Goal: Navigation & Orientation: Find specific page/section

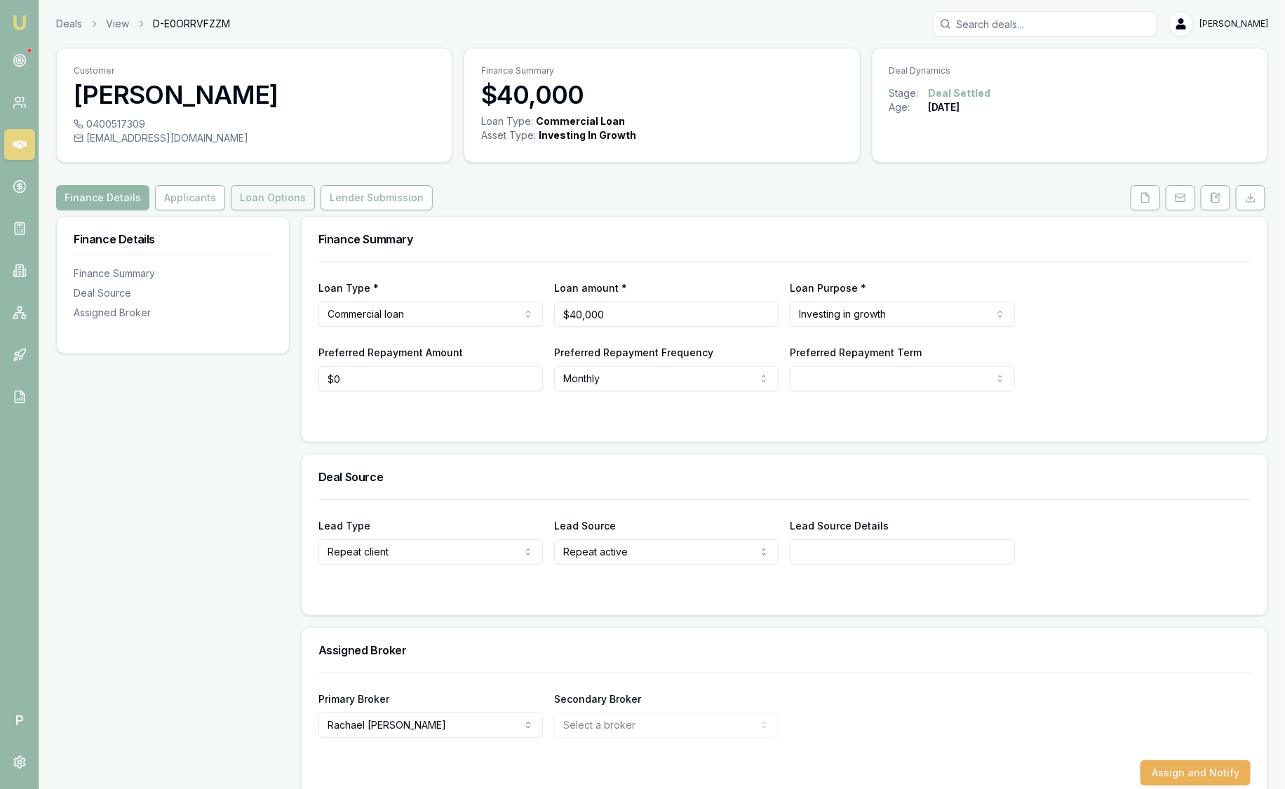
click at [278, 198] on button "Loan Options" at bounding box center [273, 197] width 84 height 25
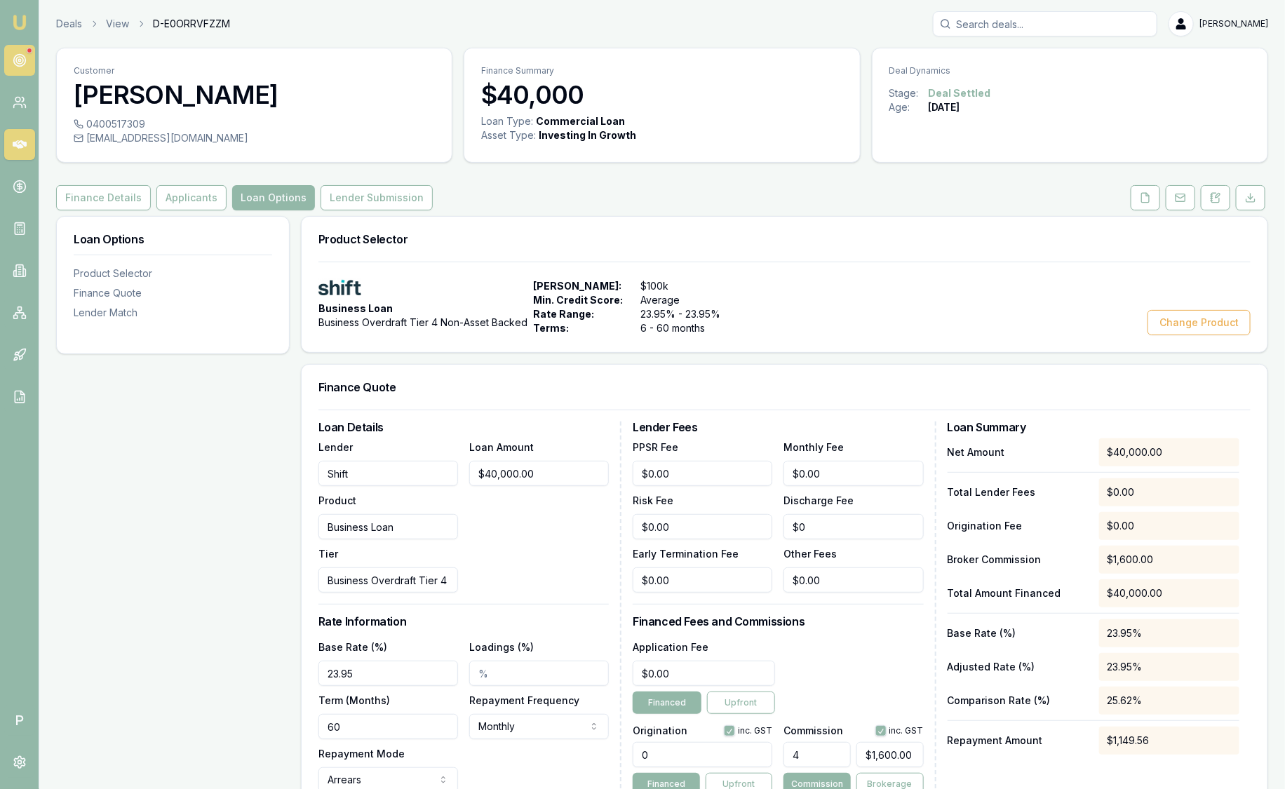
click at [16, 60] on circle at bounding box center [19, 60] width 7 height 7
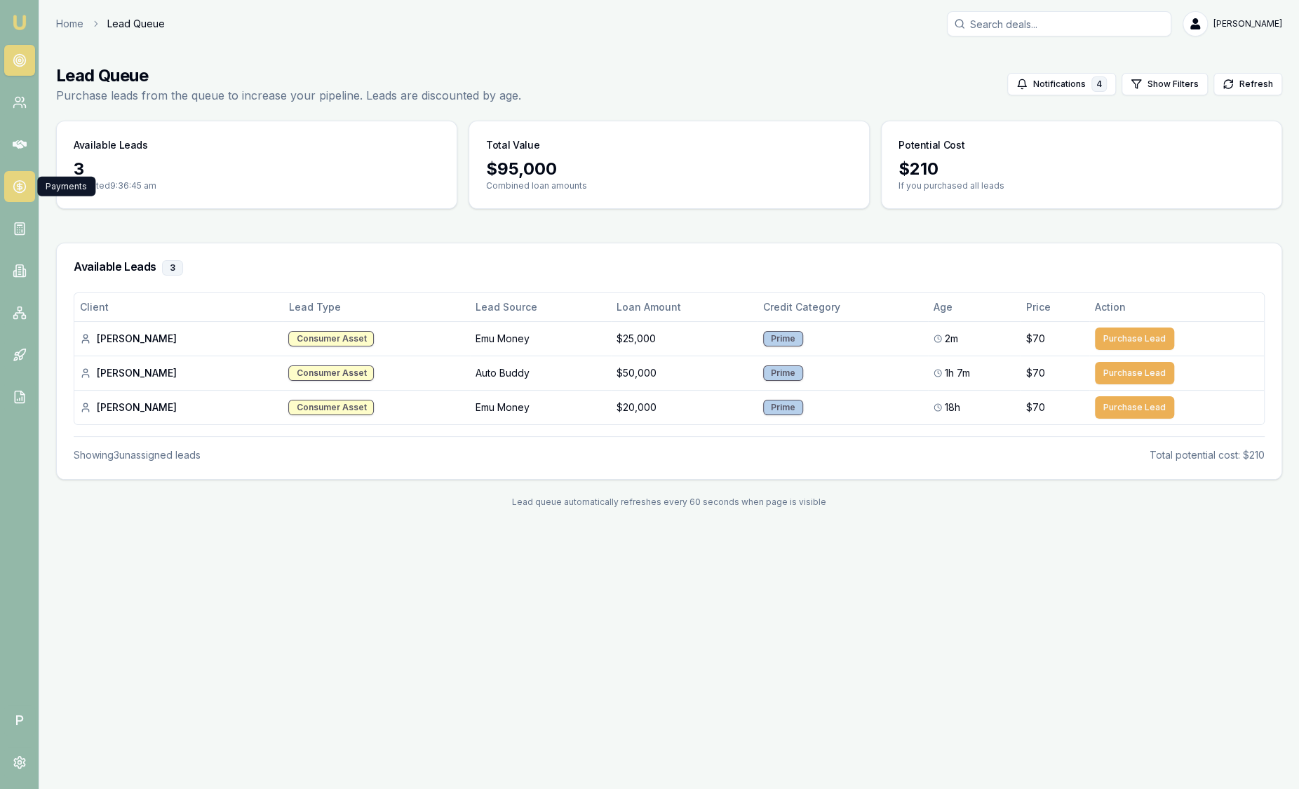
click at [20, 189] on icon at bounding box center [20, 187] width 14 height 14
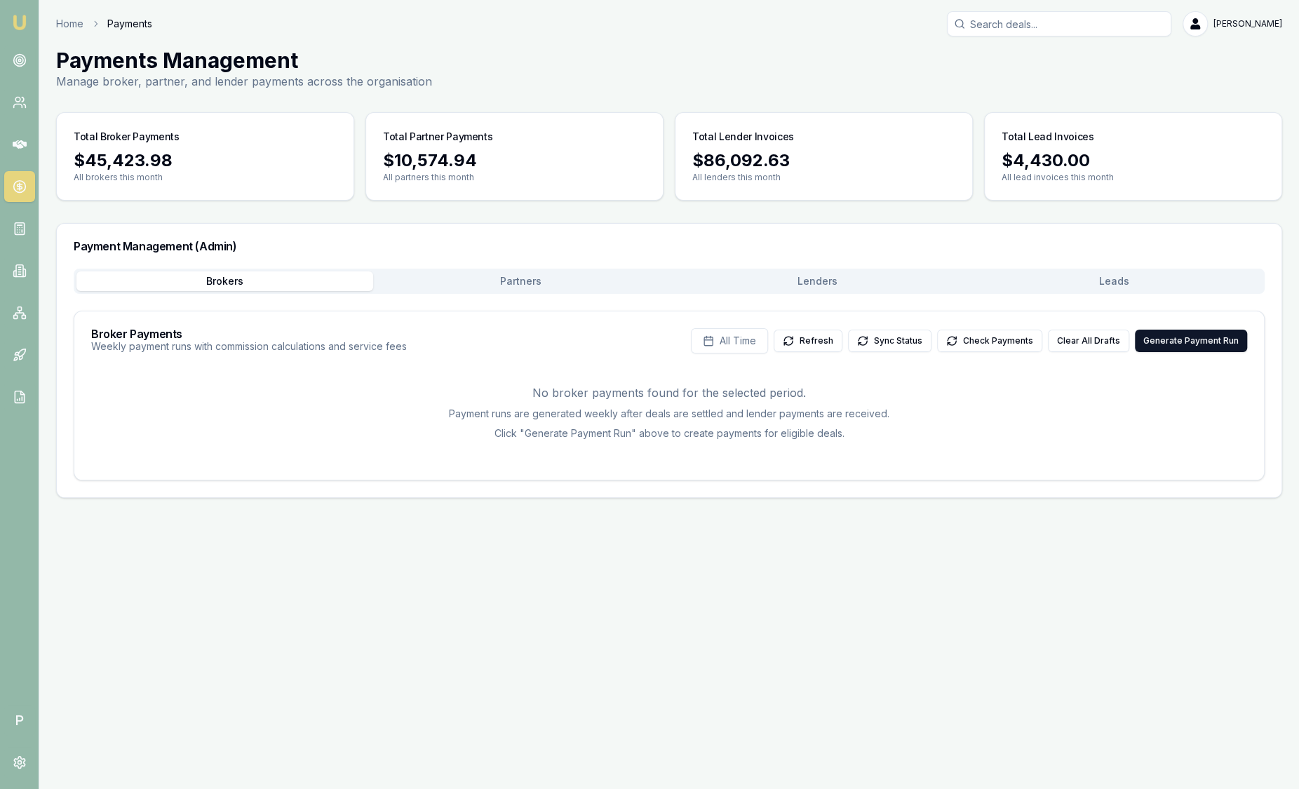
click at [1116, 283] on button "Leads" at bounding box center [1114, 281] width 297 height 20
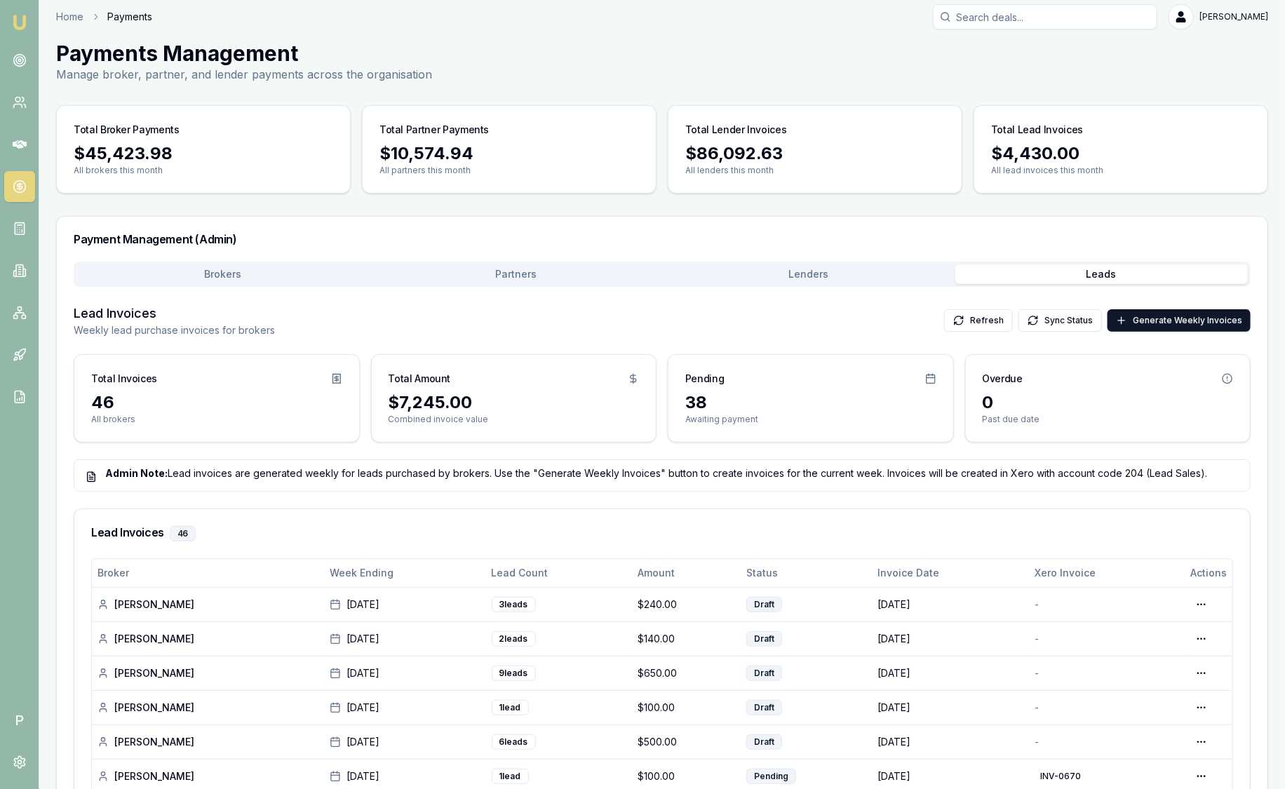
scroll to position [8, 0]
click at [15, 58] on icon at bounding box center [20, 60] width 14 height 14
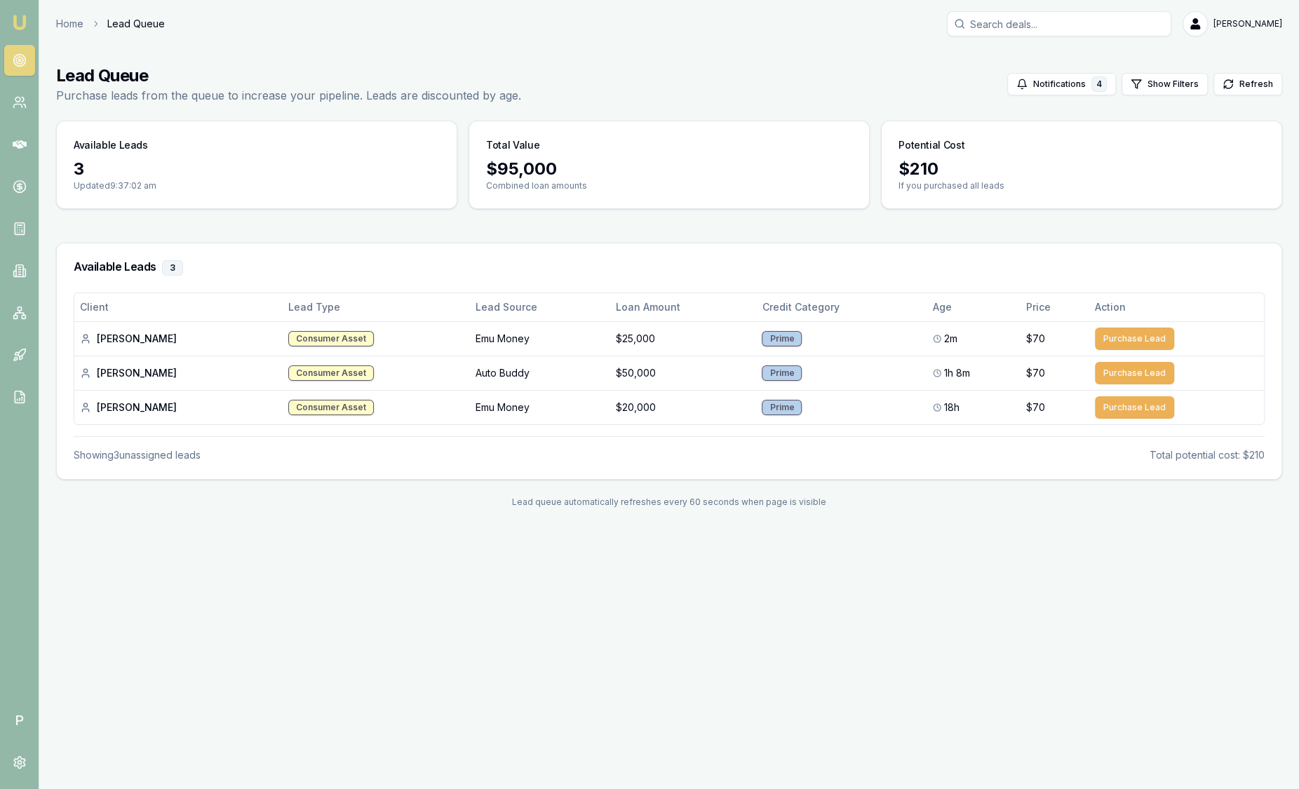
click at [21, 25] on img at bounding box center [19, 22] width 17 height 17
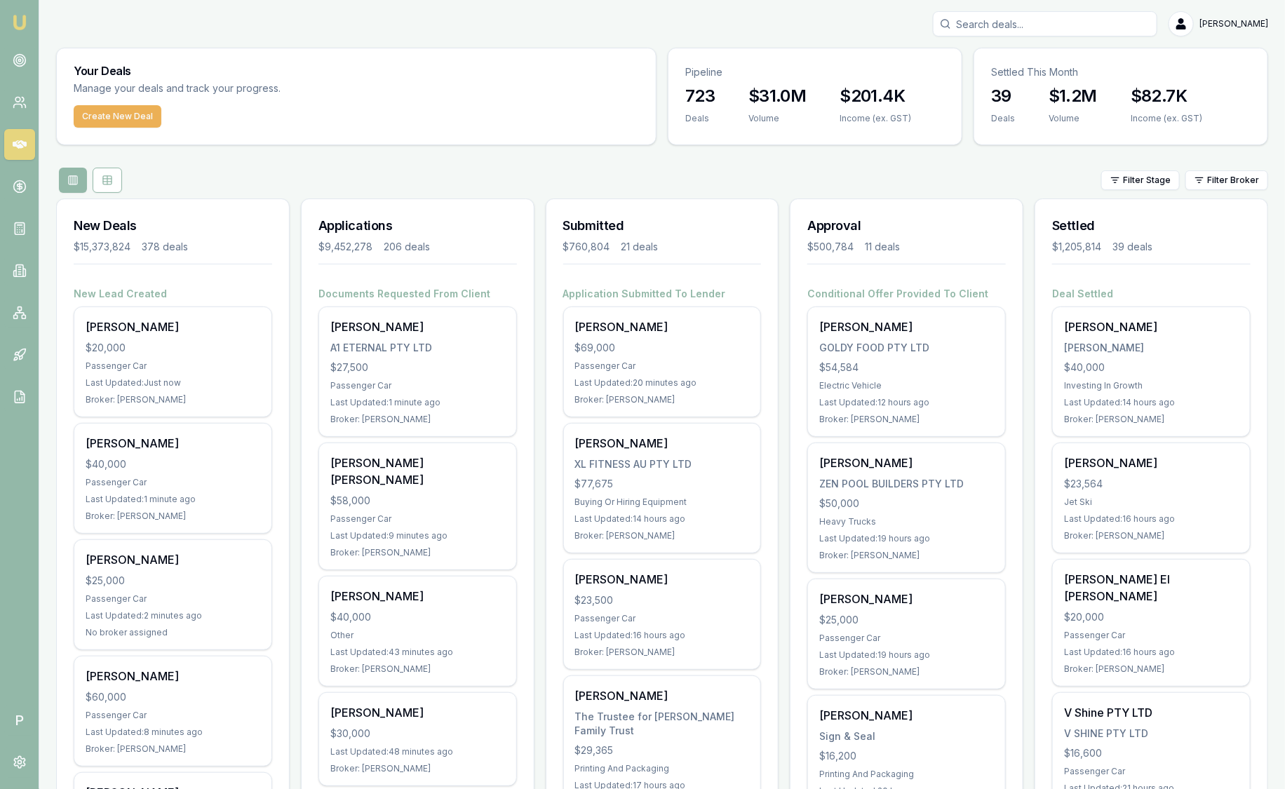
click at [1226, 192] on div "Filter Stage Filter Broker" at bounding box center [662, 180] width 1212 height 25
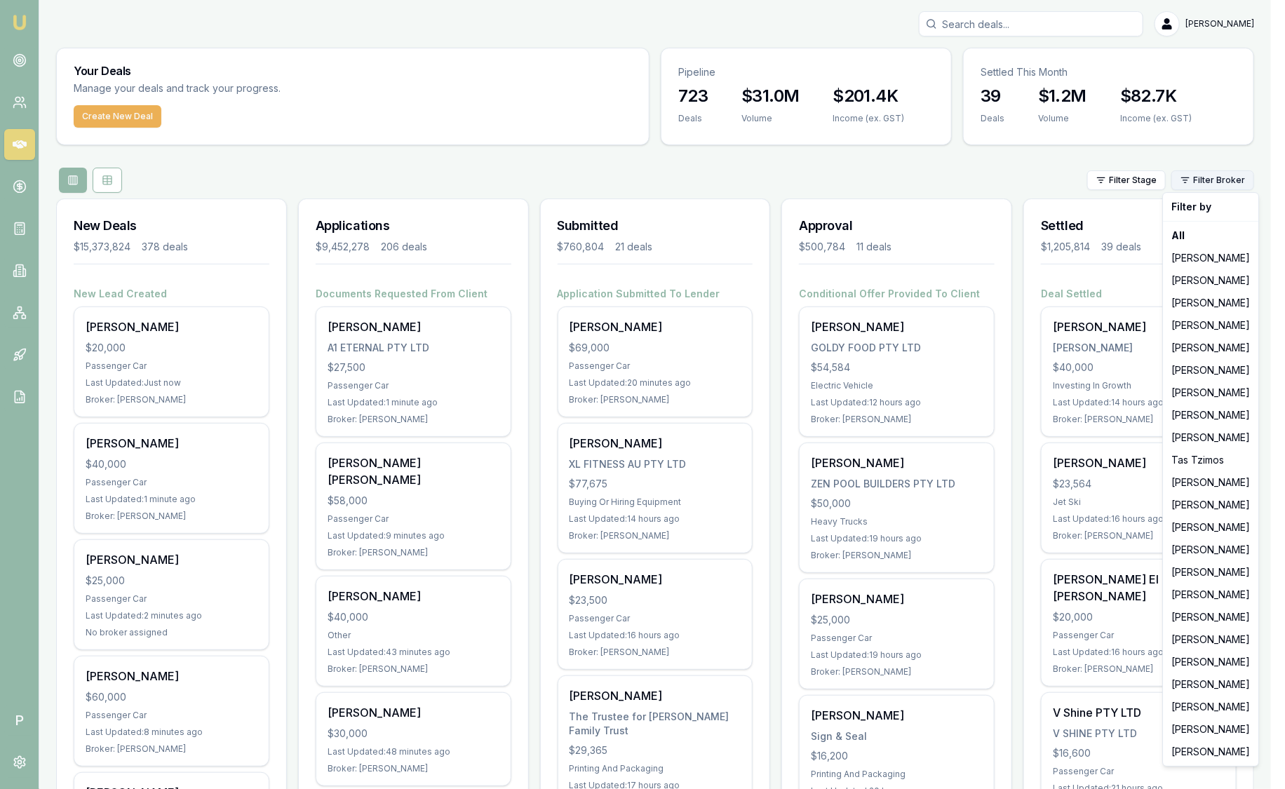
click at [1229, 185] on html "Emu Broker P Sam Crouch Toggle Menu Your Deals Manage your deals and track your…" at bounding box center [642, 394] width 1285 height 789
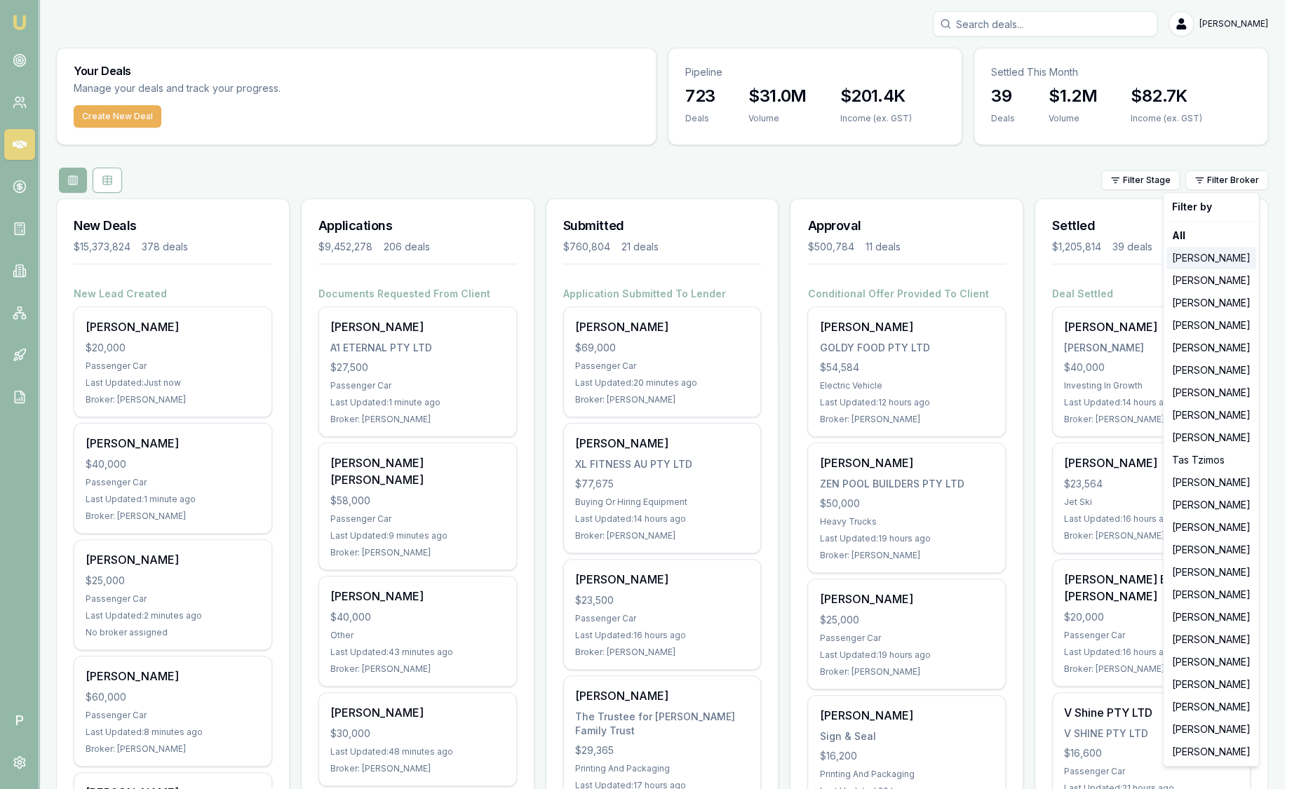
click at [1193, 255] on div "[PERSON_NAME]" at bounding box center [1212, 258] width 90 height 22
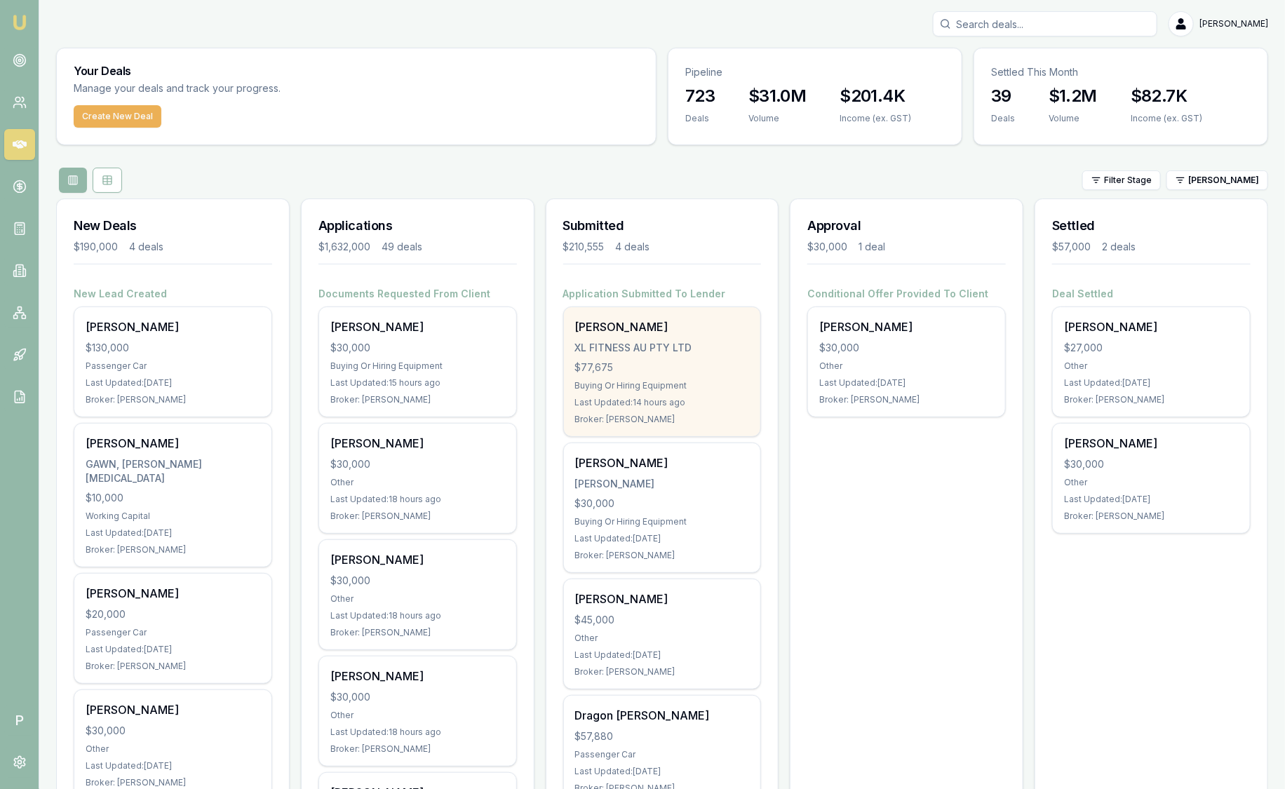
click at [622, 354] on div "XL FITNESS AU PTY LTD" at bounding box center [662, 348] width 175 height 14
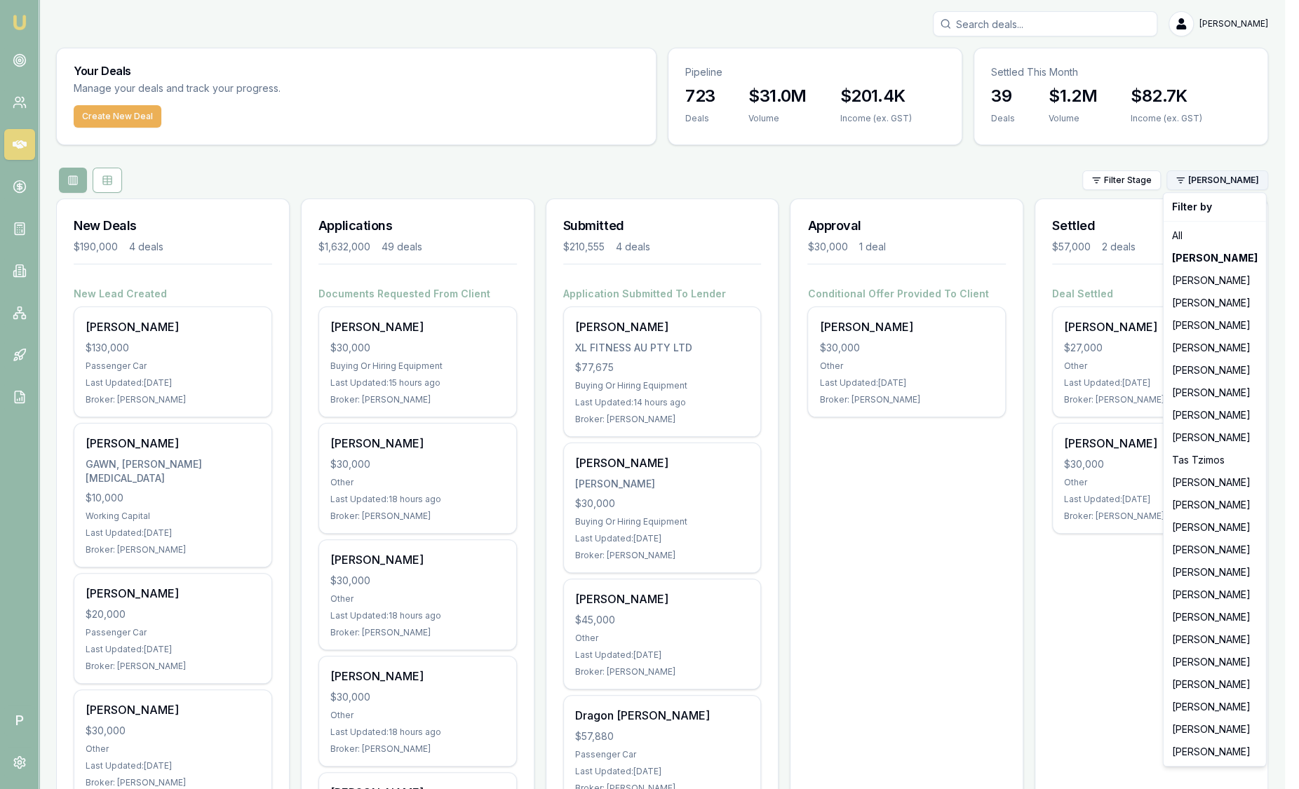
click at [1232, 179] on html "Emu Broker P Sam Crouch Toggle Menu Your Deals Manage your deals and track your…" at bounding box center [649, 394] width 1299 height 789
click at [1211, 285] on div "[PERSON_NAME]" at bounding box center [1215, 280] width 97 height 22
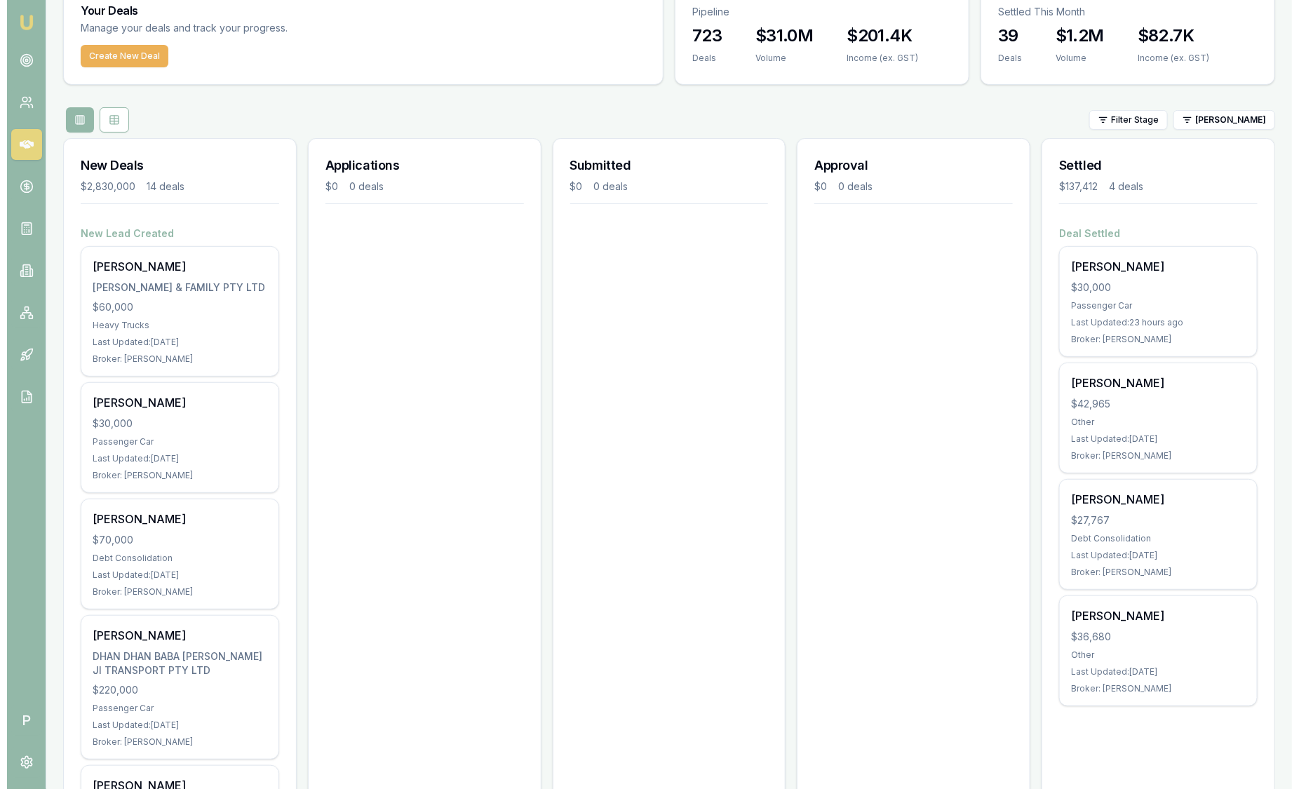
scroll to position [60, 0]
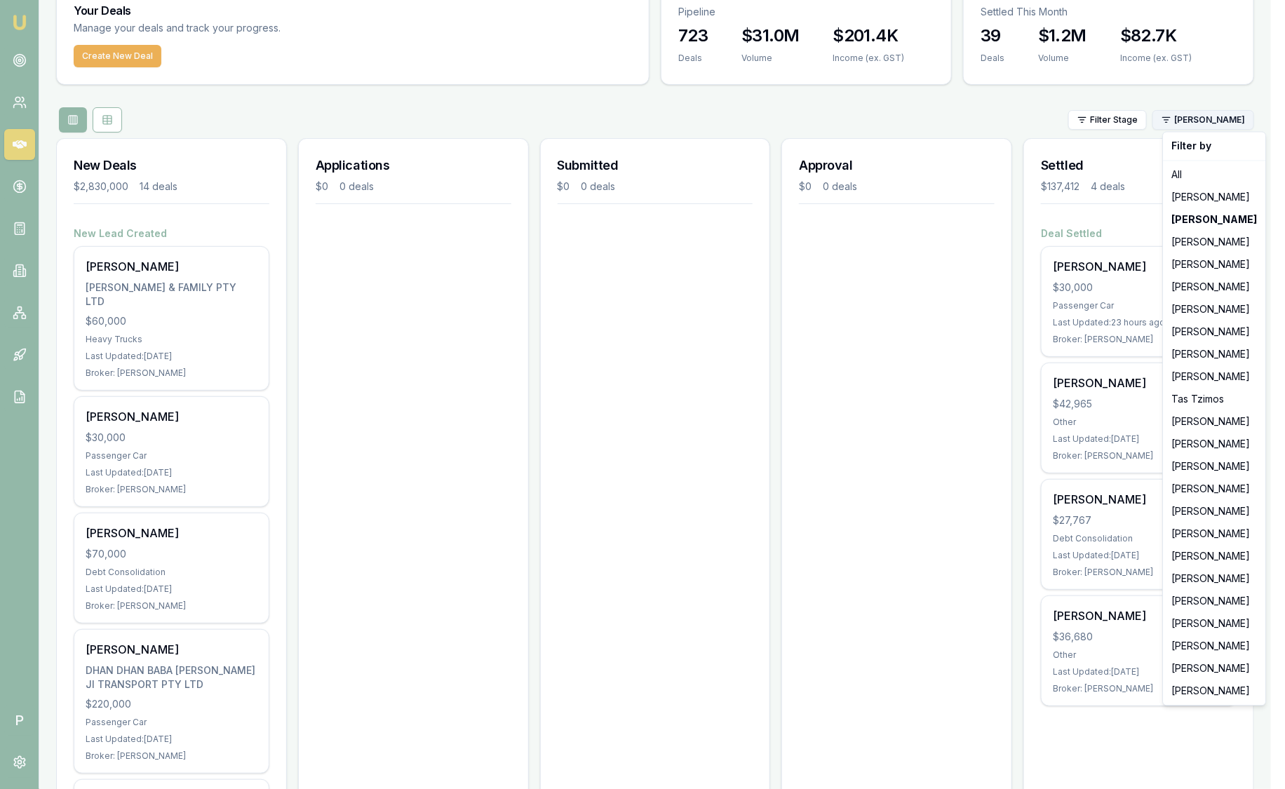
click at [1218, 116] on html "Emu Broker P Sam Crouch Toggle Menu Your Deals Manage your deals and track your…" at bounding box center [642, 334] width 1285 height 789
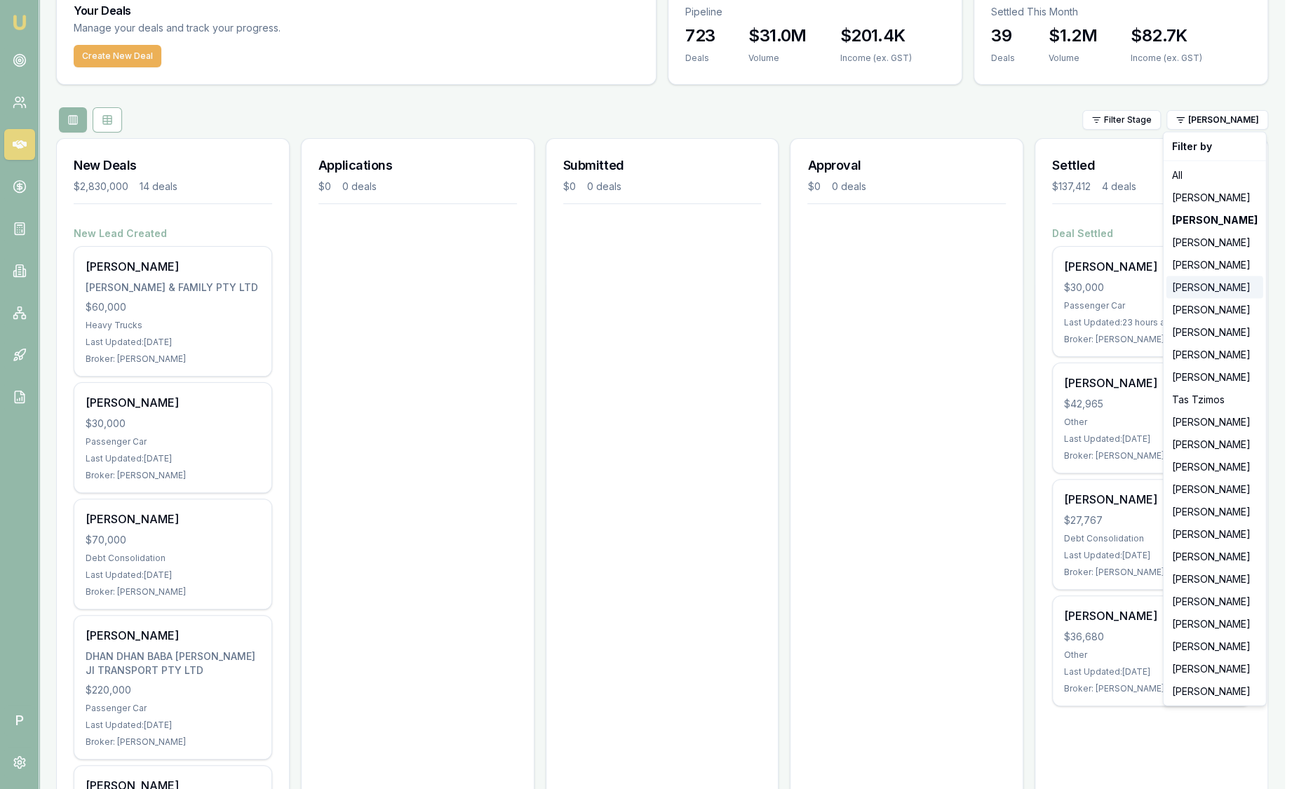
click at [1218, 288] on div "[PERSON_NAME]" at bounding box center [1215, 287] width 97 height 22
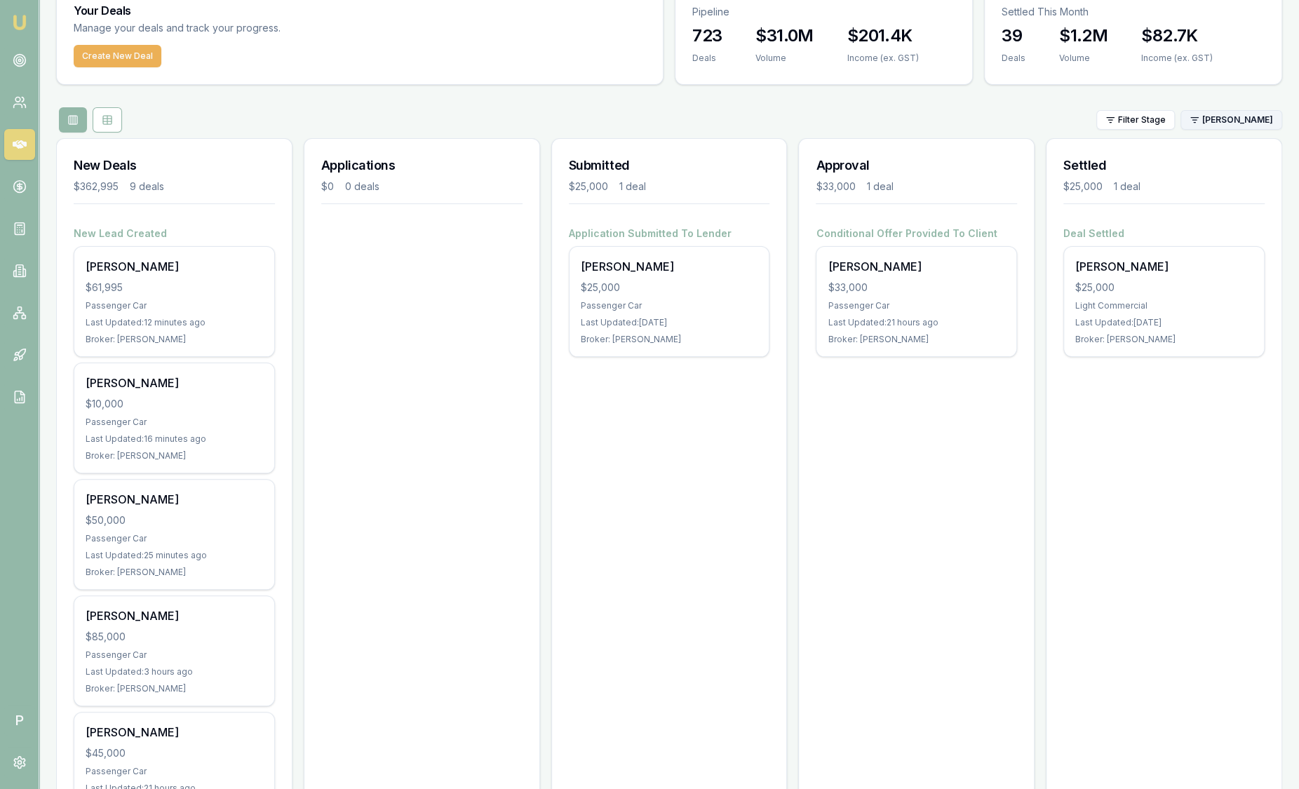
click at [1223, 120] on html "Emu Broker P Sam Crouch Toggle Menu Your Deals Manage your deals and track your…" at bounding box center [649, 334] width 1299 height 789
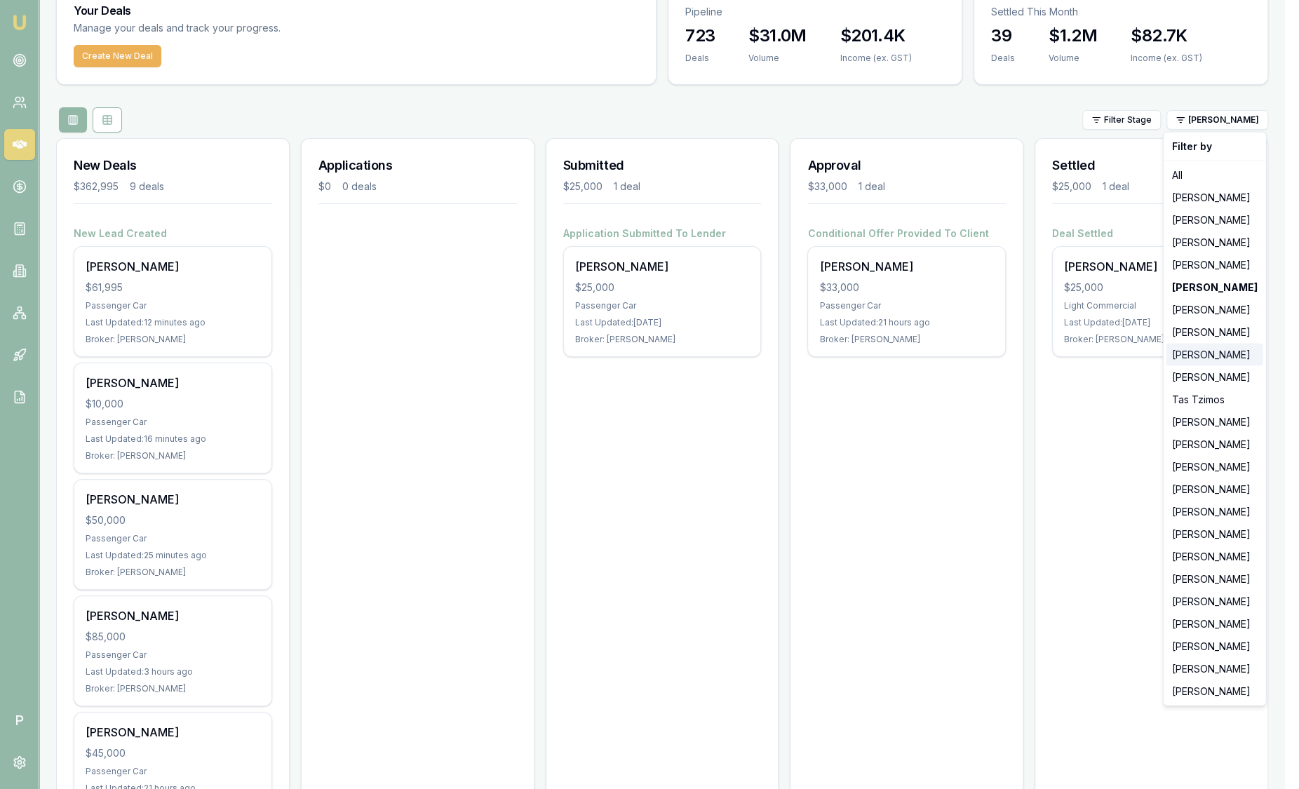
click at [1229, 355] on div "[PERSON_NAME]" at bounding box center [1215, 355] width 97 height 22
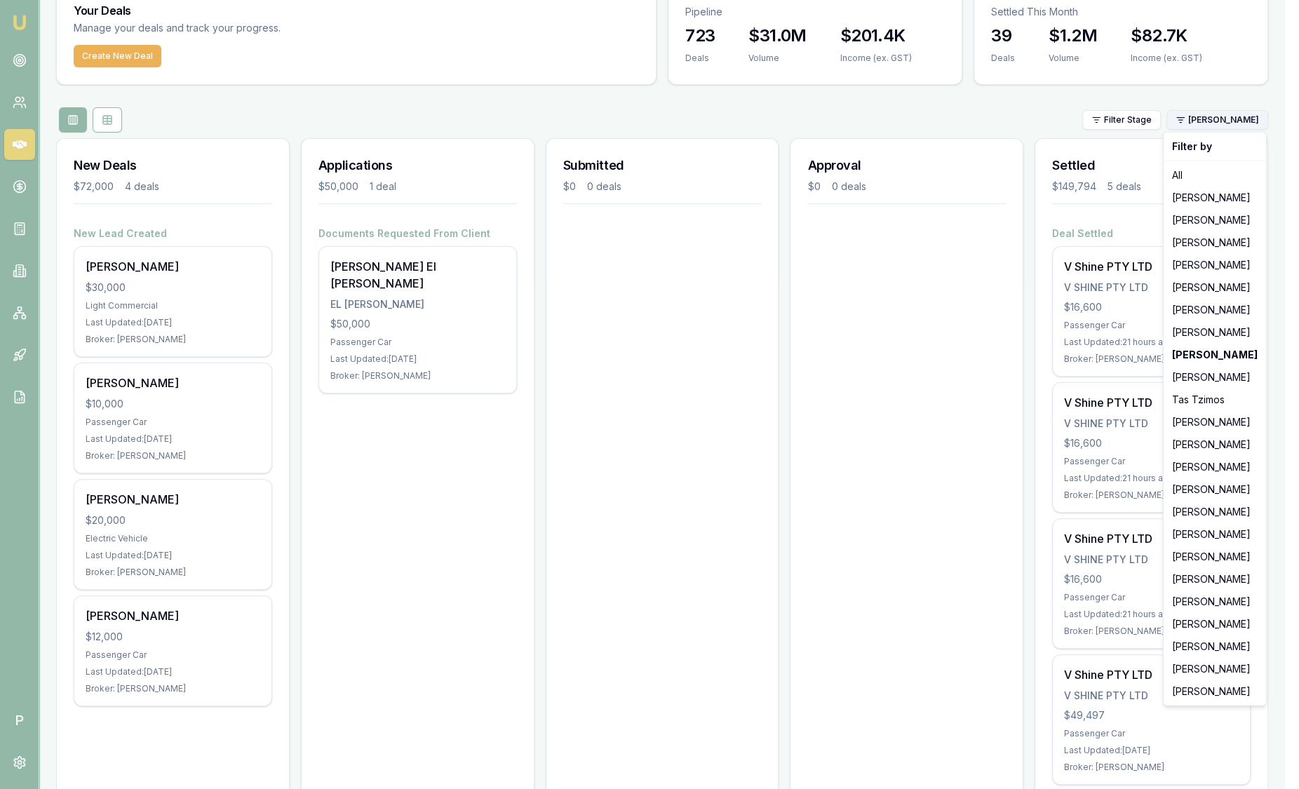
click at [1214, 122] on html "Emu Broker P Sam Crouch Toggle Menu Your Deals Manage your deals and track your…" at bounding box center [649, 334] width 1299 height 789
click at [1197, 533] on div "[PERSON_NAME]" at bounding box center [1215, 534] width 97 height 22
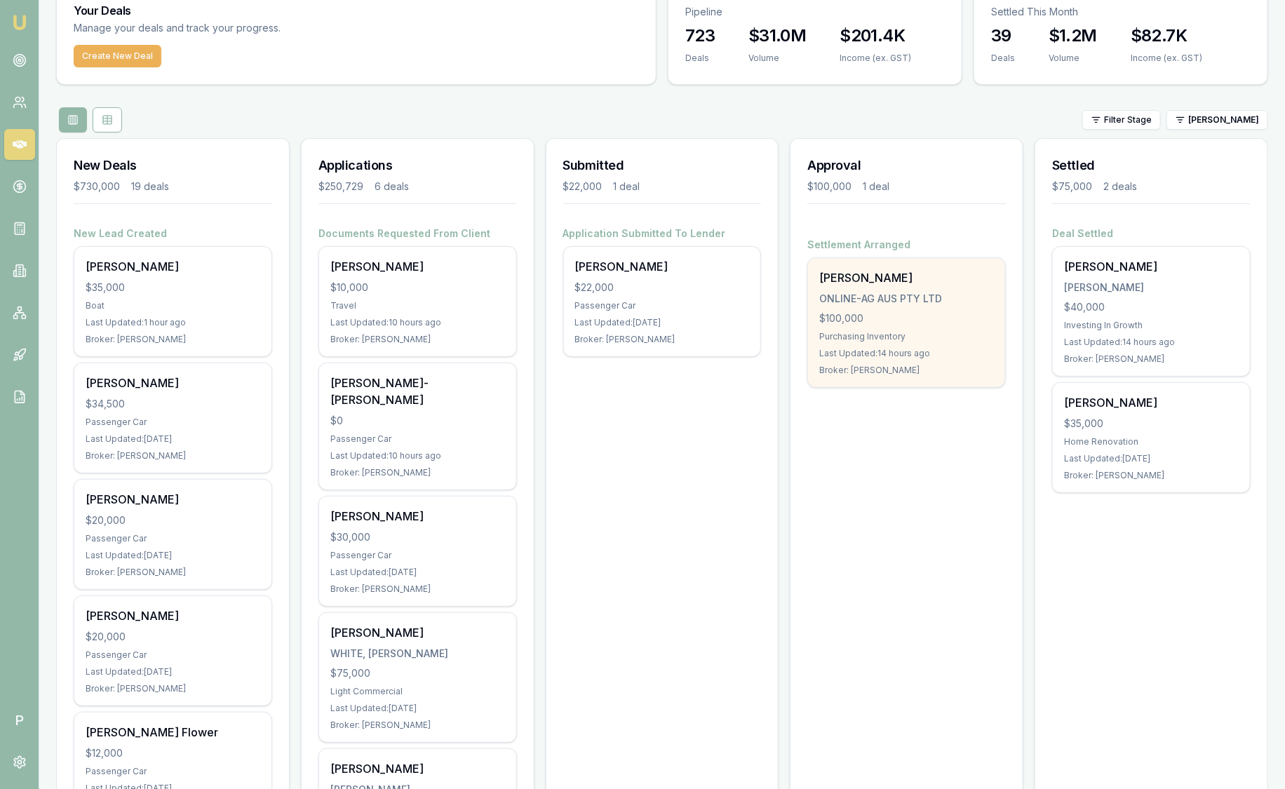
click at [906, 258] on div "Robert Bruns ONLINE-AG AUS PTY LTD $100,000 Purchasing Inventory Last Updated: …" at bounding box center [906, 322] width 197 height 129
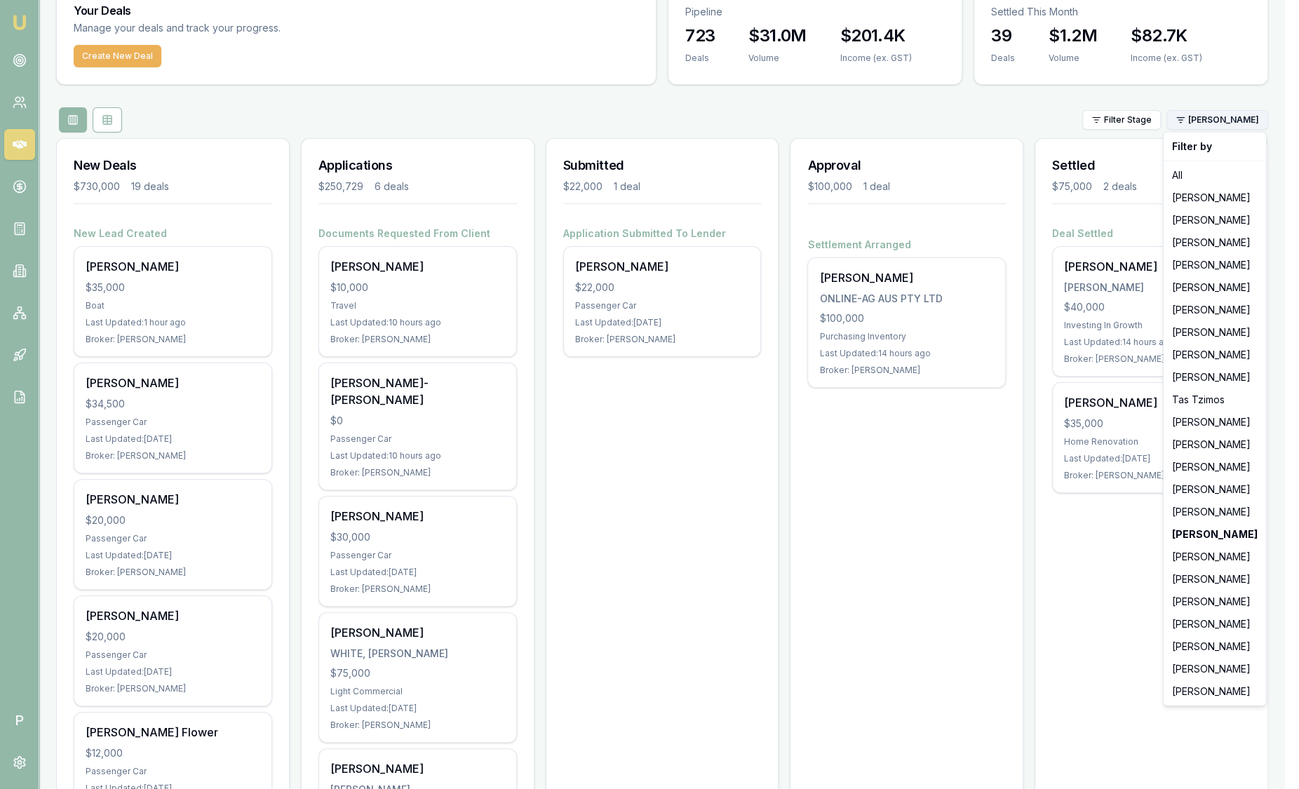
click at [1242, 119] on html "Emu Broker P Sam Crouch Toggle Menu Your Deals Manage your deals and track your…" at bounding box center [649, 334] width 1299 height 789
click at [1233, 636] on div "[PERSON_NAME]" at bounding box center [1215, 647] width 97 height 22
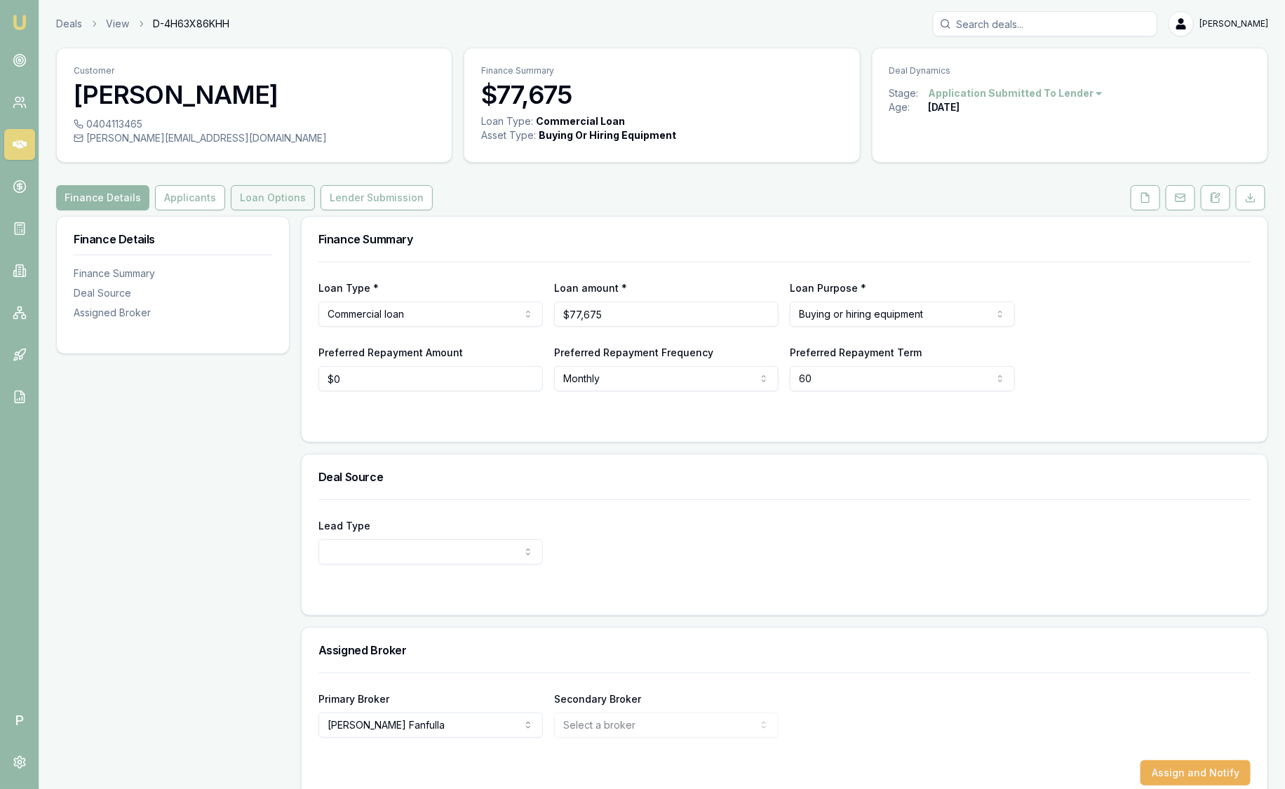
click at [255, 203] on button "Loan Options" at bounding box center [273, 197] width 84 height 25
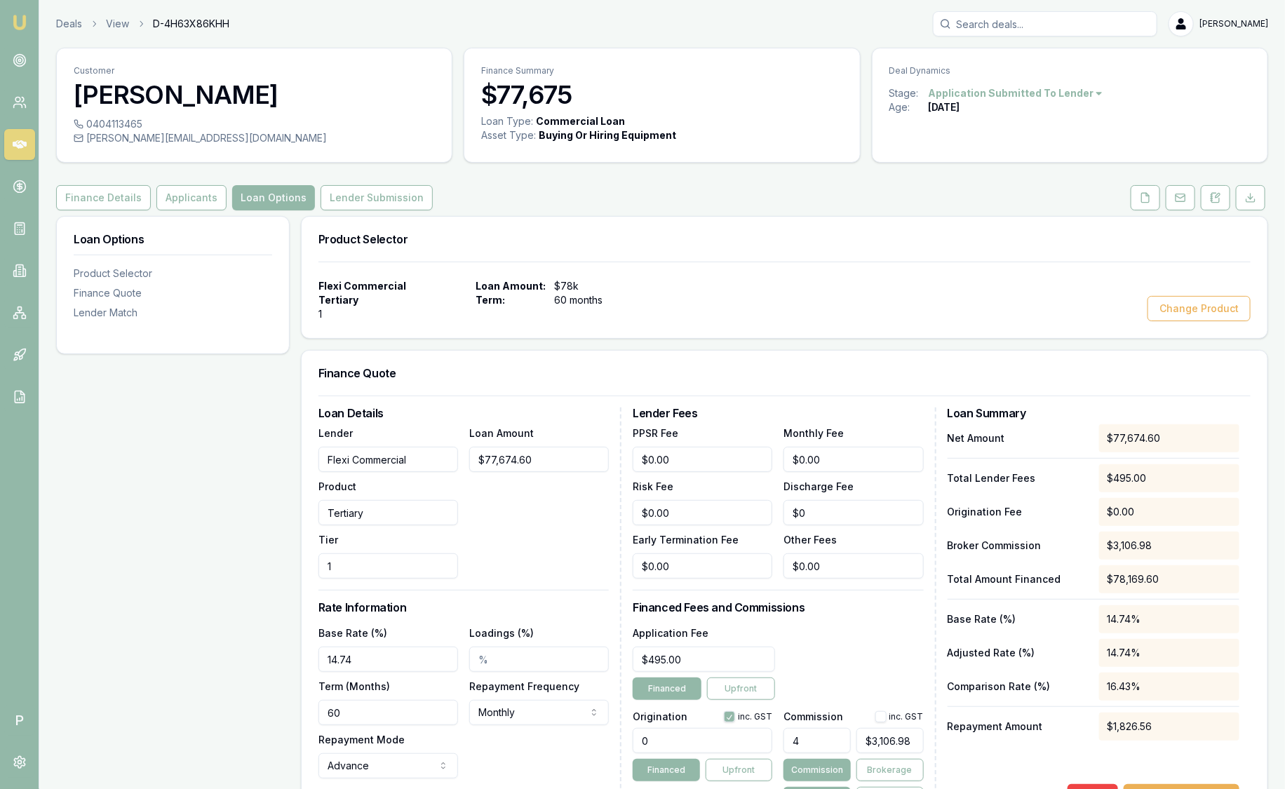
click at [255, 203] on button "Loan Options" at bounding box center [273, 197] width 83 height 25
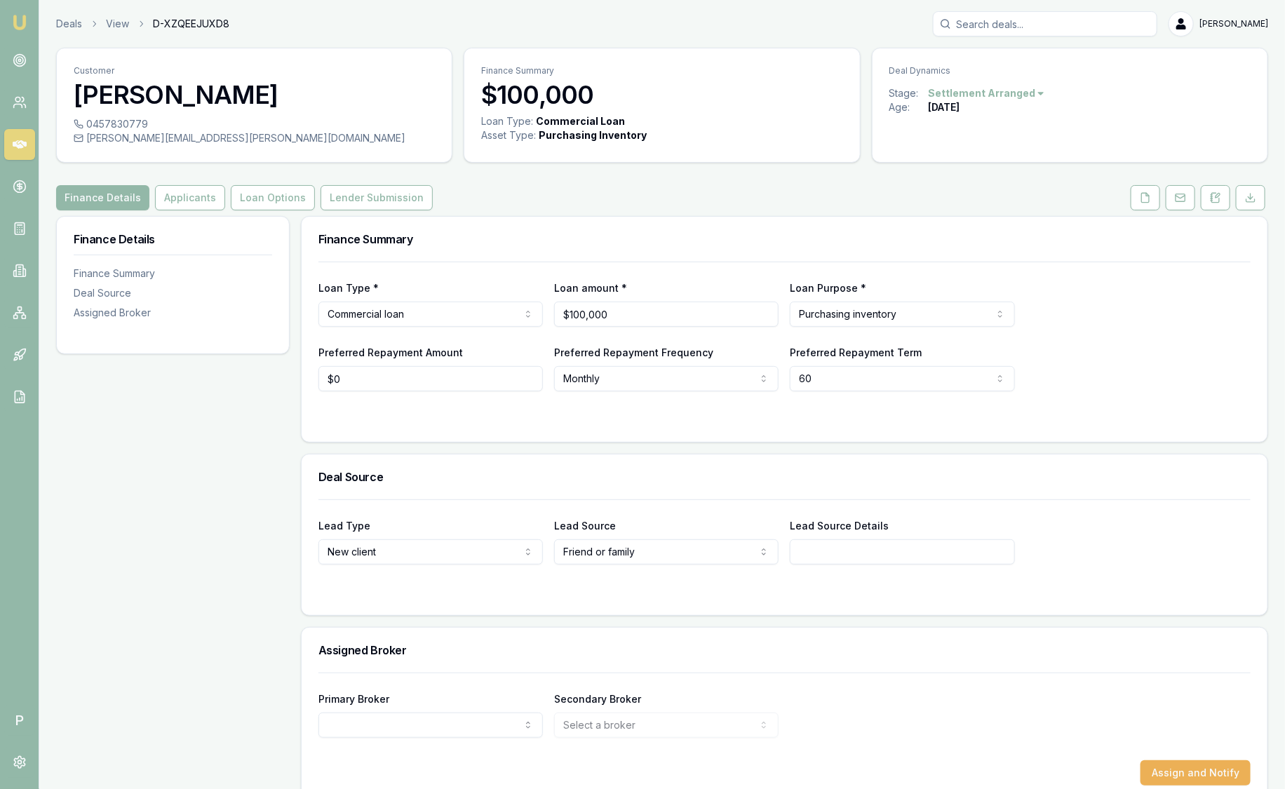
click at [948, 181] on div "Customer [PERSON_NAME] 0457830779 [PERSON_NAME][EMAIL_ADDRESS][PERSON_NAME][DOM…" at bounding box center [662, 426] width 1212 height 756
